Goal: Task Accomplishment & Management: Manage account settings

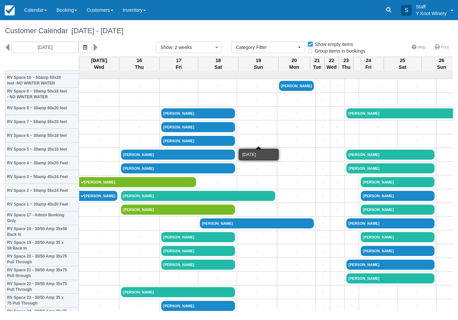
select select
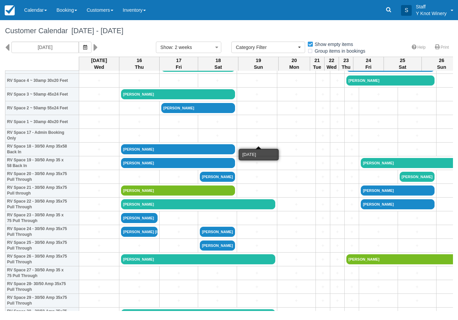
scroll to position [199, 0]
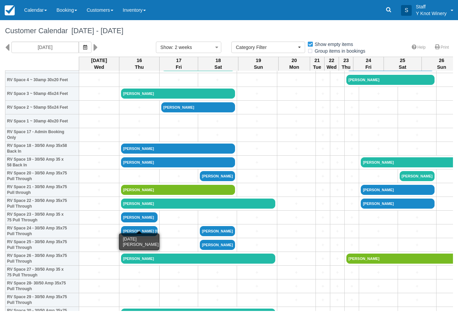
click at [135, 222] on link "[PERSON_NAME]" at bounding box center [139, 217] width 37 height 10
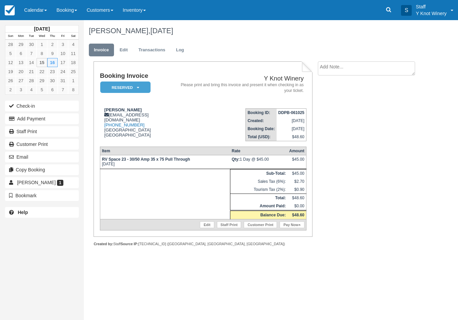
click at [124, 53] on link "Edit" at bounding box center [124, 50] width 18 height 13
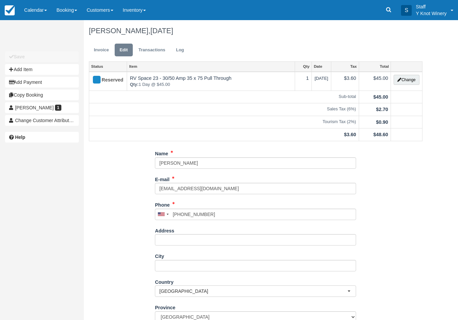
click at [411, 81] on button "Change" at bounding box center [406, 80] width 25 height 10
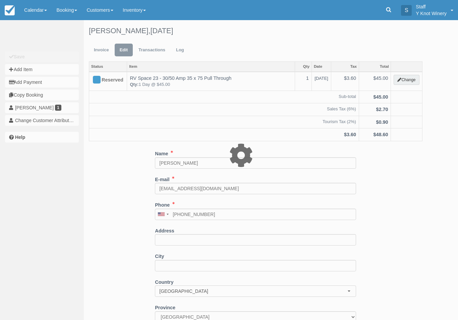
type input "45.00"
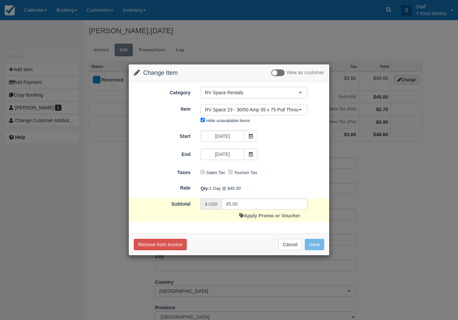
click at [253, 136] on span at bounding box center [250, 135] width 13 height 11
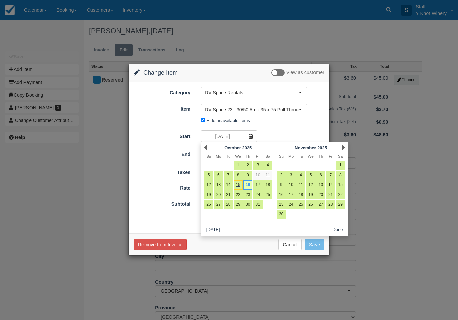
click at [237, 183] on link "15" at bounding box center [238, 184] width 9 height 9
type input "[DATE]"
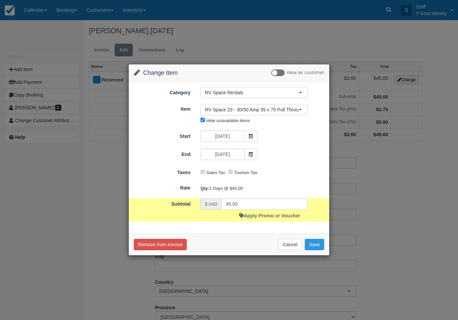
type input "90.00"
click at [319, 249] on button "Save" at bounding box center [314, 244] width 19 height 11
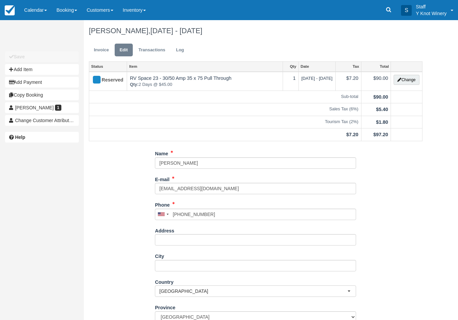
click at [47, 10] on span at bounding box center [45, 10] width 3 height 1
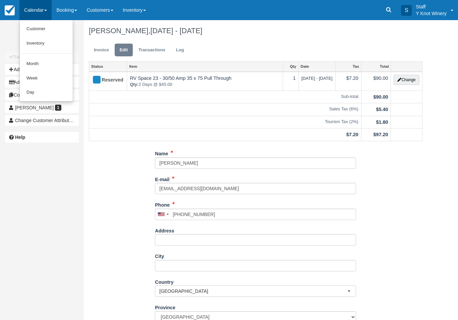
click at [36, 24] on link "Customer" at bounding box center [46, 29] width 53 height 14
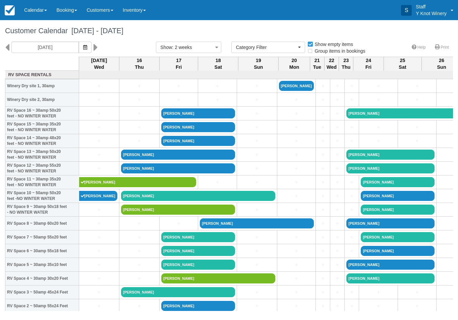
select select
